Goal: Task Accomplishment & Management: Complete application form

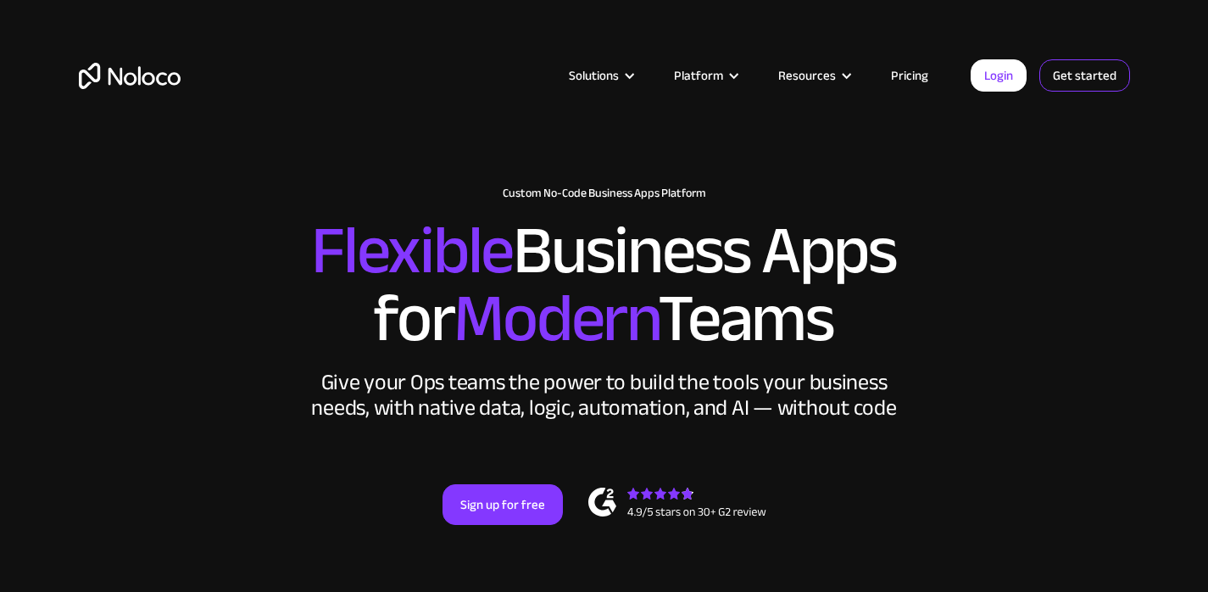
click at [1091, 86] on link "Get started" at bounding box center [1084, 75] width 91 height 32
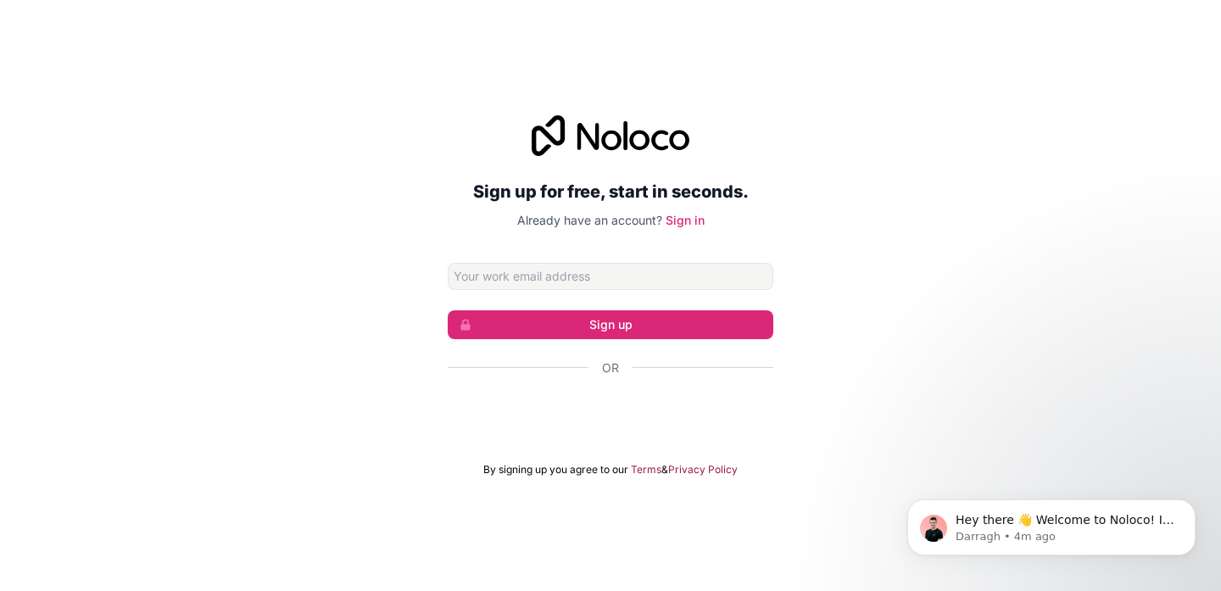
click at [290, 99] on div "Sign up for free, start in seconds. Already have an account? Sign in Sign up Or…" at bounding box center [610, 296] width 1221 height 409
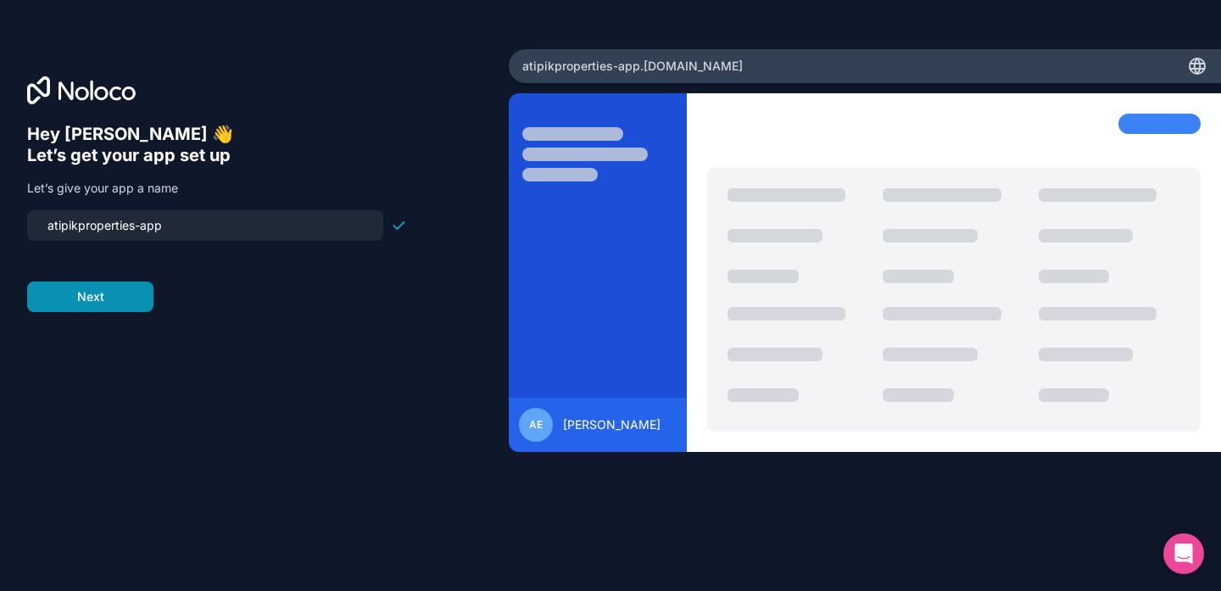
click at [98, 309] on button "Next" at bounding box center [90, 296] width 126 height 31
